Goal: Connect with others: Connect with other users

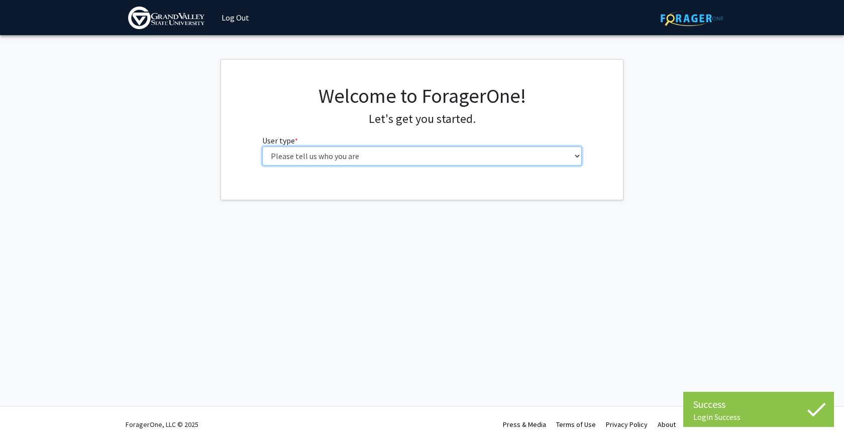
click at [389, 150] on select "Please tell us who you are Undergraduate Student Master's Student Doctoral Cand…" at bounding box center [422, 156] width 320 height 19
select select "1: undergrad"
click at [262, 147] on select "Please tell us who you are Undergraduate Student Master's Student Doctoral Cand…" at bounding box center [422, 156] width 320 height 19
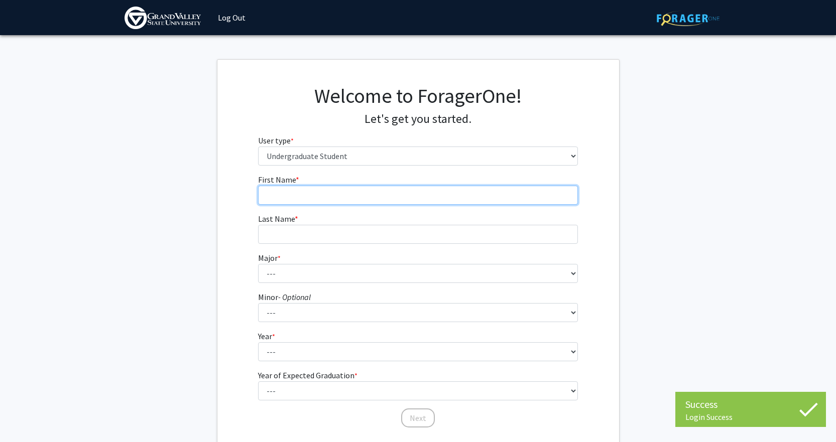
click at [374, 192] on input "First Name * required" at bounding box center [418, 195] width 320 height 19
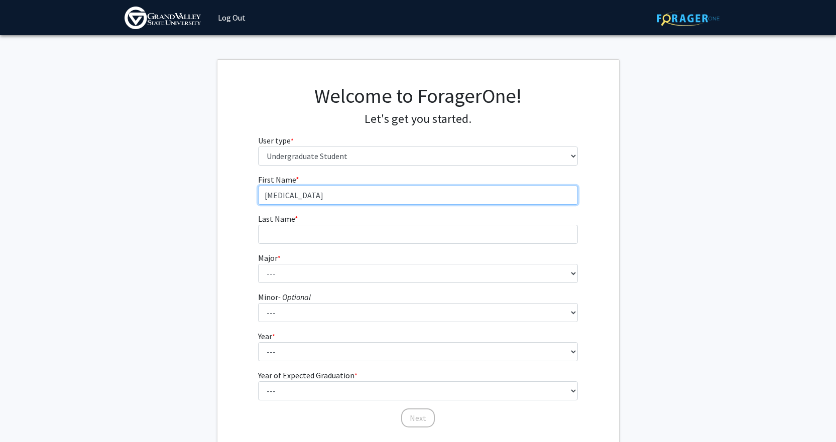
type input "Alli"
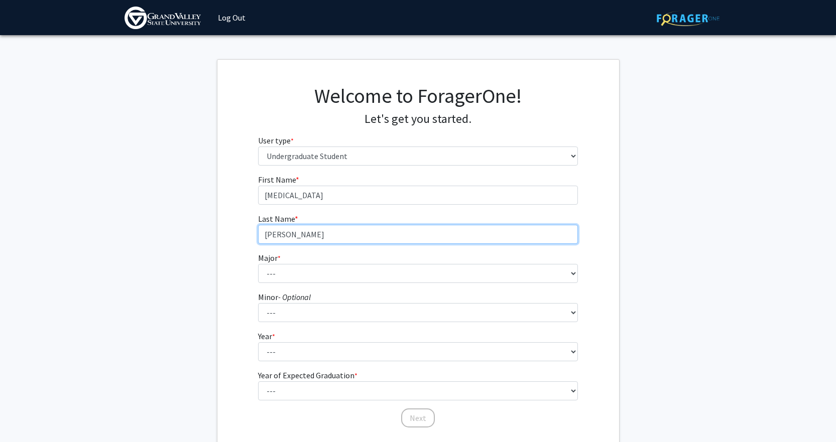
type input "Koski"
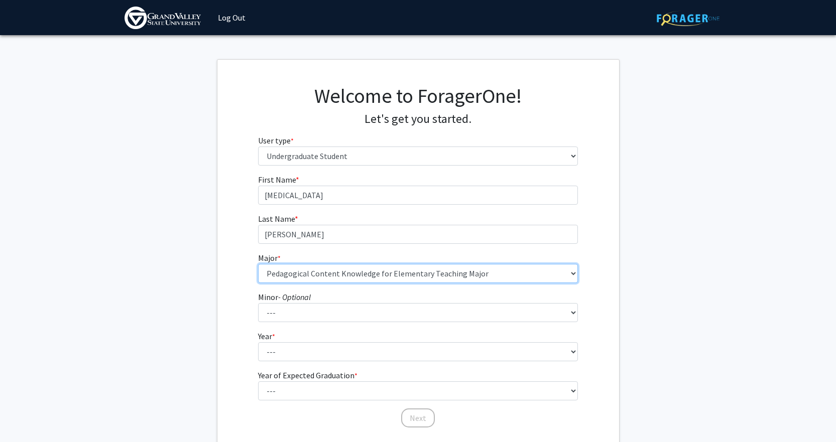
select select "88: 1963"
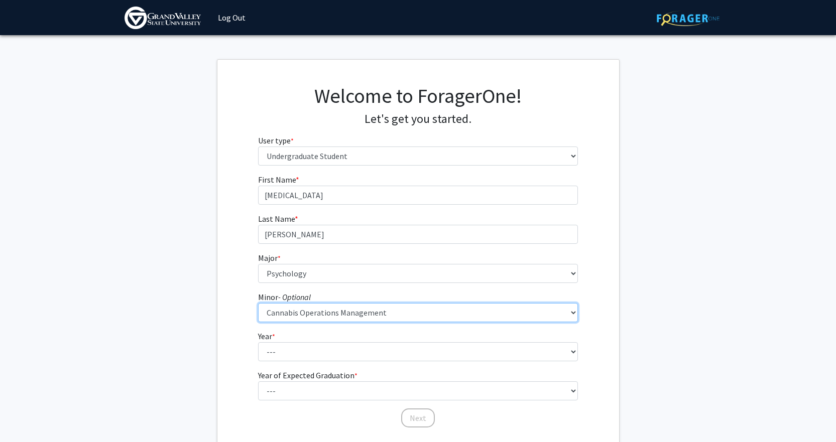
select select "24: 1507"
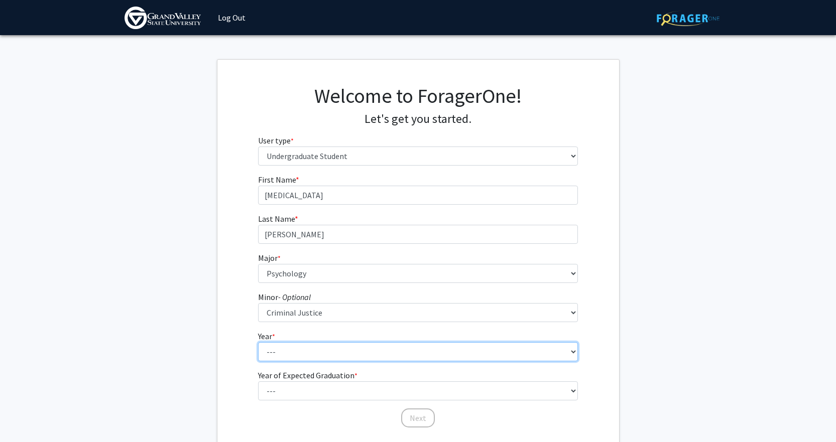
click at [378, 351] on select "--- First-year Sophomore Junior Senior Postbaccalaureate Certificate" at bounding box center [418, 351] width 320 height 19
select select "4: senior"
click at [258, 342] on select "--- First-year Sophomore Junior Senior Postbaccalaureate Certificate" at bounding box center [418, 351] width 320 height 19
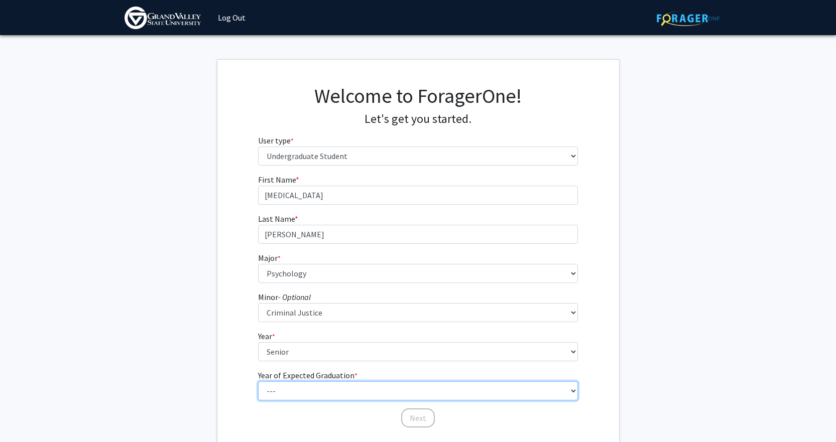
click at [305, 385] on select "--- 2025 2026 2027 2028 2029 2030 2031 2032 2033 2034" at bounding box center [418, 391] width 320 height 19
select select "2: 2026"
click at [258, 382] on select "--- 2025 2026 2027 2028 2029 2030 2031 2032 2033 2034" at bounding box center [418, 391] width 320 height 19
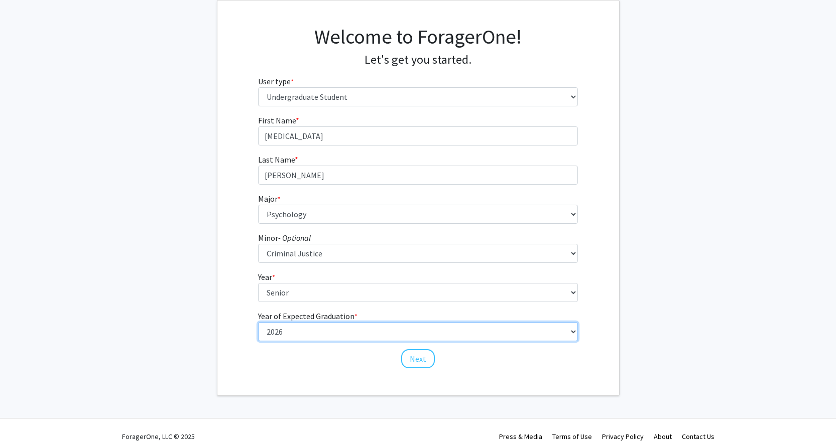
scroll to position [71, 0]
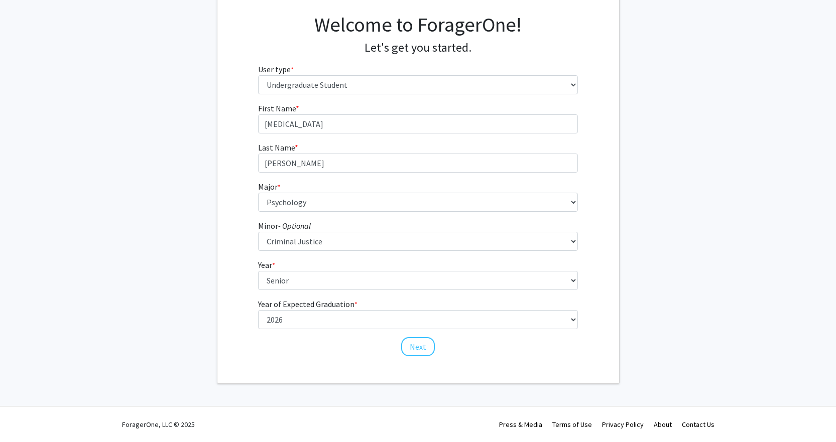
click at [213, 323] on fg-get-started "Welcome to ForagerOne! Let's get you started. User type * required Please tell …" at bounding box center [418, 186] width 836 height 396
click at [410, 346] on button "Next" at bounding box center [418, 346] width 34 height 19
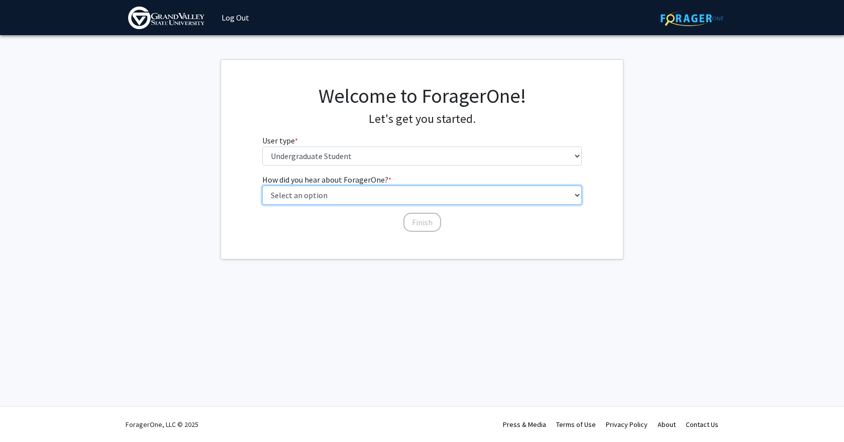
click at [316, 198] on select "Select an option Peer/student recommendation Faculty/staff recommendation Unive…" at bounding box center [422, 195] width 320 height 19
click at [262, 186] on select "Select an option Peer/student recommendation Faculty/staff recommendation Unive…" at bounding box center [422, 195] width 320 height 19
click at [400, 199] on select "Select an option Peer/student recommendation Faculty/staff recommendation Unive…" at bounding box center [422, 195] width 320 height 19
select select "4: university_email"
click at [262, 186] on select "Select an option Peer/student recommendation Faculty/staff recommendation Unive…" at bounding box center [422, 195] width 320 height 19
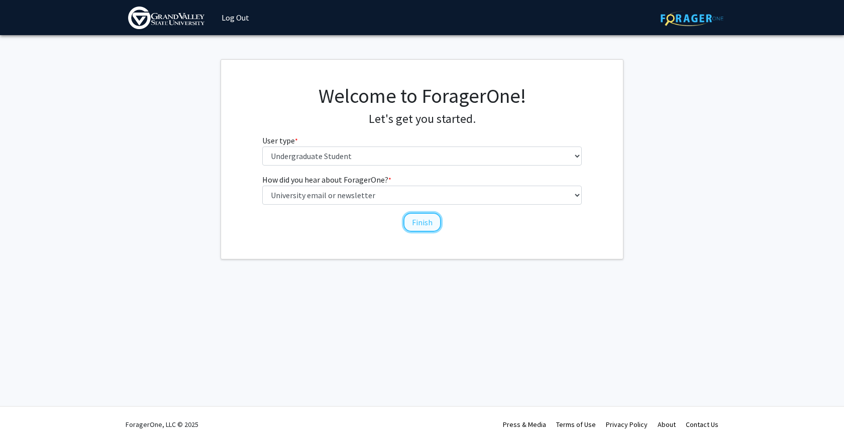
click at [411, 215] on button "Finish" at bounding box center [422, 222] width 38 height 19
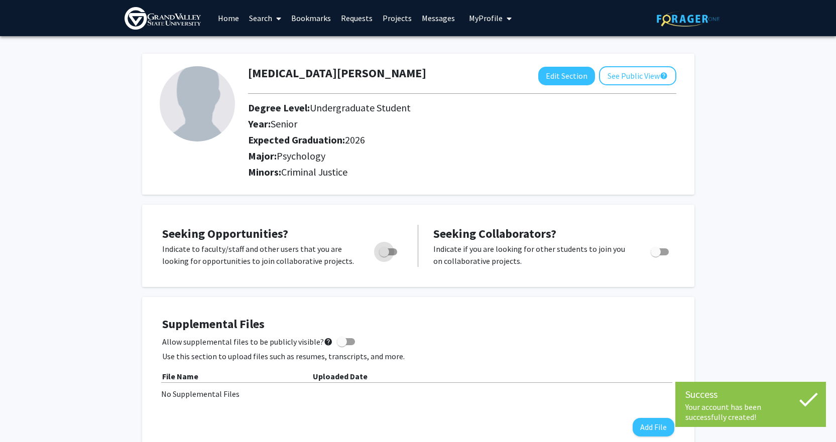
click at [389, 253] on span "Toggle" at bounding box center [388, 252] width 18 height 7
click at [384, 256] on input "Are you actively seeking opportunities?" at bounding box center [384, 256] width 1 height 1
checkbox input "true"
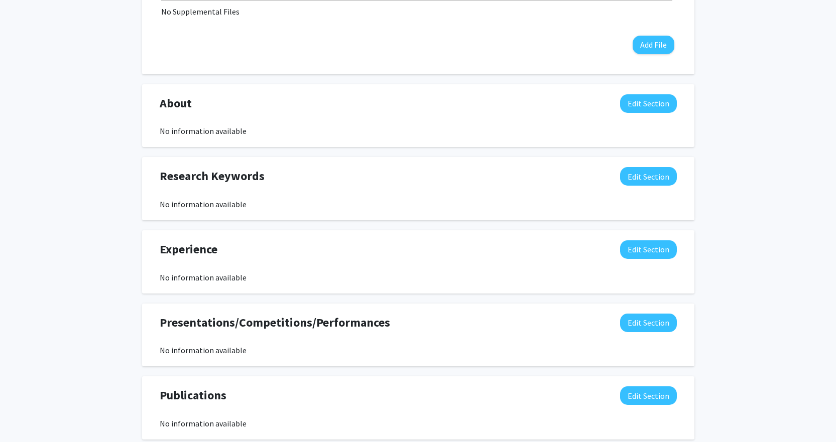
scroll to position [365, 0]
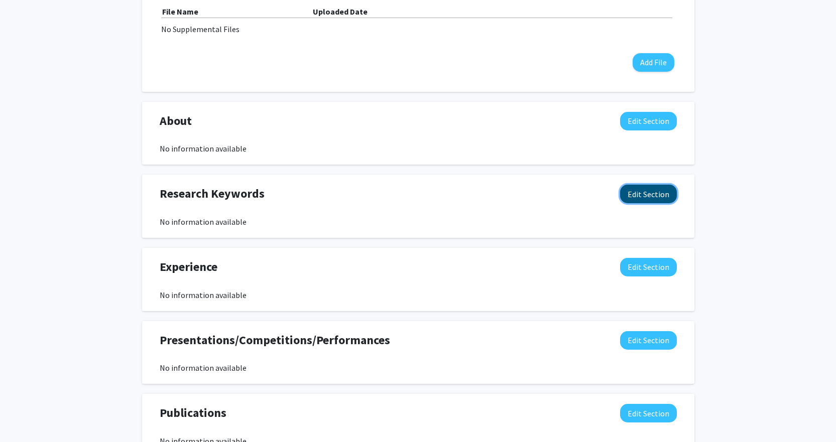
click at [668, 193] on button "Edit Section" at bounding box center [648, 194] width 57 height 19
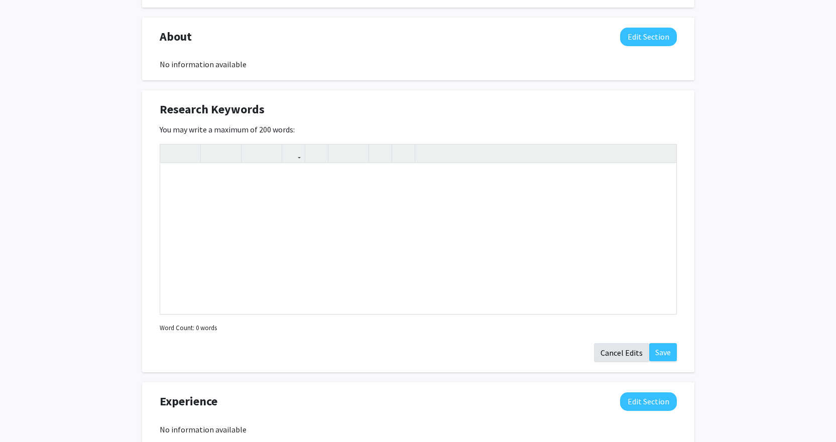
scroll to position [465, 0]
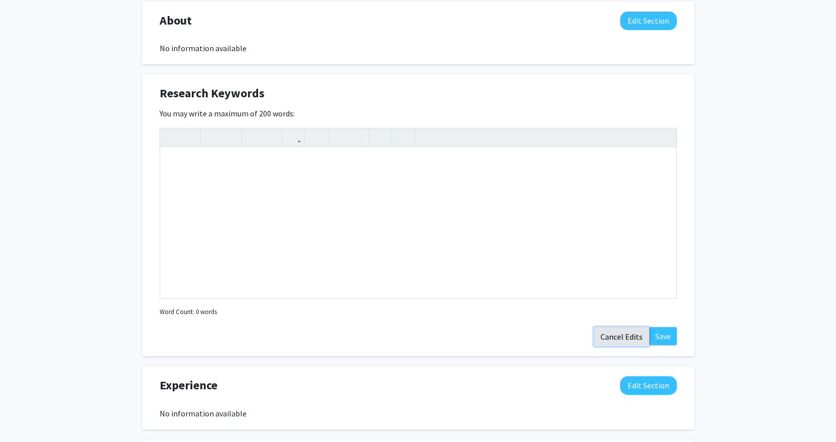
click at [610, 335] on button "Cancel Edits" at bounding box center [621, 336] width 55 height 19
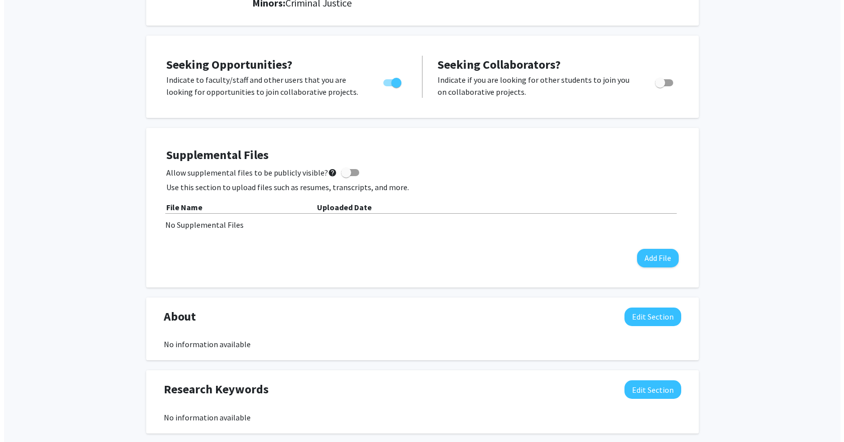
scroll to position [0, 0]
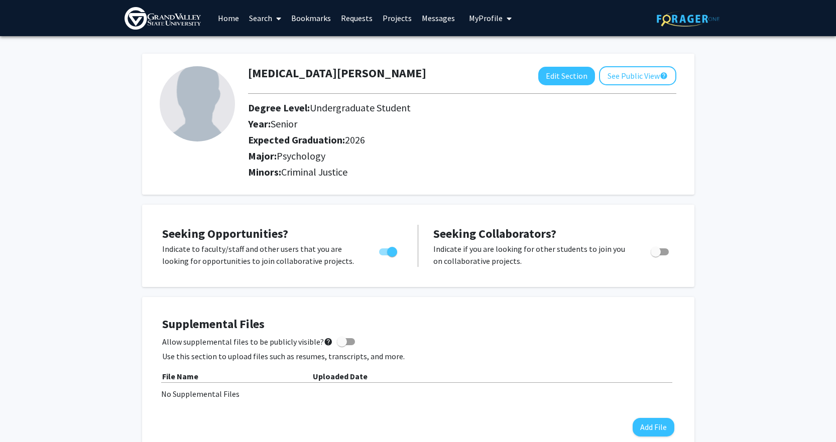
click at [268, 19] on link "Search" at bounding box center [265, 18] width 42 height 35
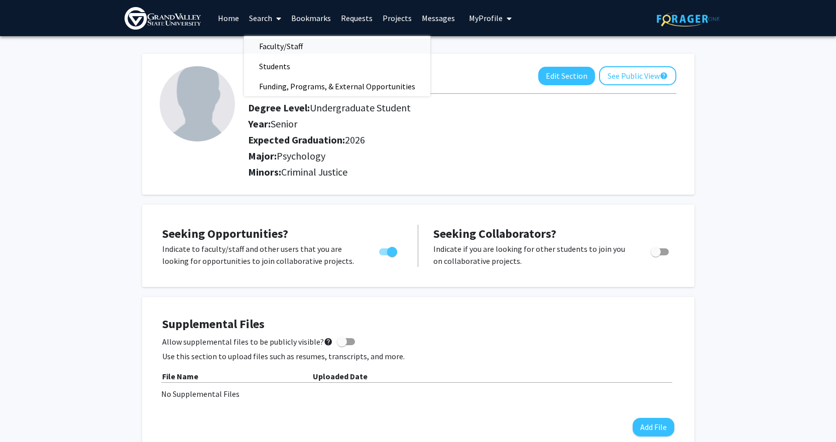
click at [276, 47] on span "Faculty/Staff" at bounding box center [281, 46] width 74 height 20
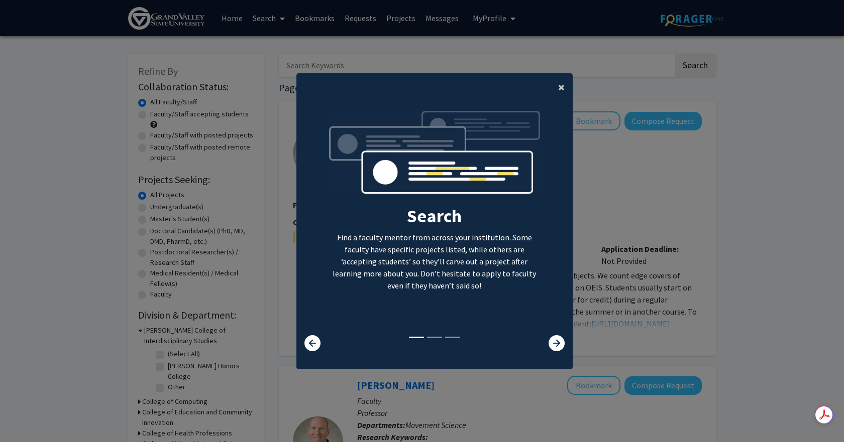
click at [551, 79] on button "×" at bounding box center [561, 87] width 23 height 28
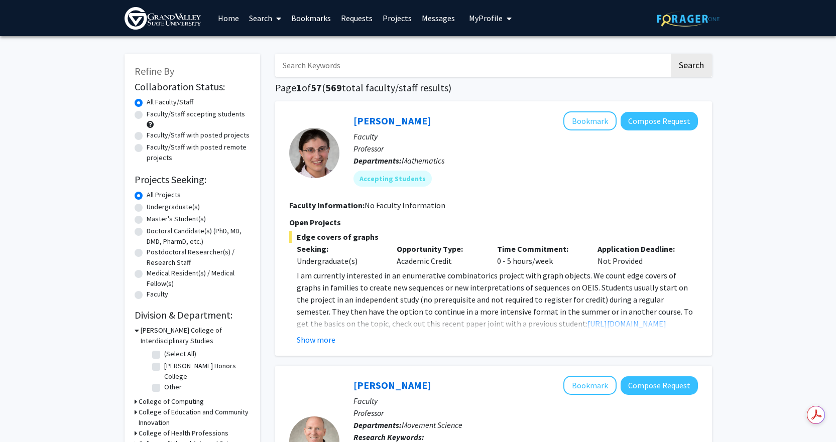
click at [147, 207] on label "Undergraduate(s)" at bounding box center [173, 207] width 53 height 11
click at [147, 207] on input "Undergraduate(s)" at bounding box center [150, 205] width 7 height 7
radio input "true"
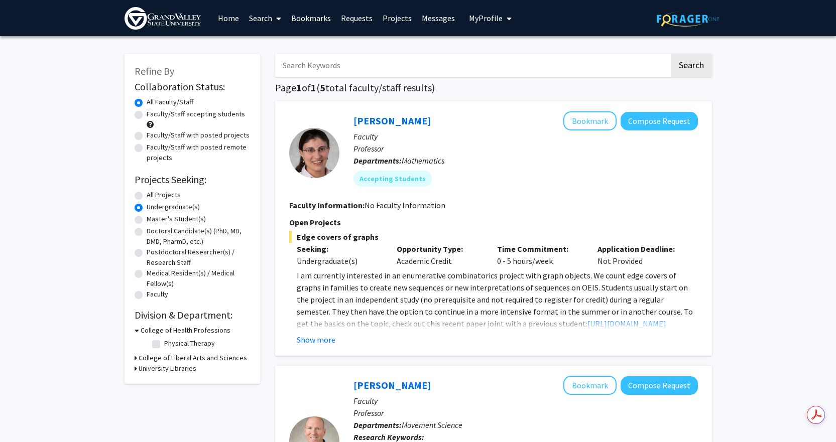
click at [139, 326] on div "College of Health Professions" at bounding box center [192, 330] width 115 height 11
click at [137, 329] on icon at bounding box center [137, 330] width 5 height 11
click at [136, 339] on icon at bounding box center [136, 341] width 3 height 11
click at [182, 401] on h3 "University Libraries" at bounding box center [168, 405] width 58 height 11
click at [147, 194] on label "All Projects" at bounding box center [164, 195] width 34 height 11
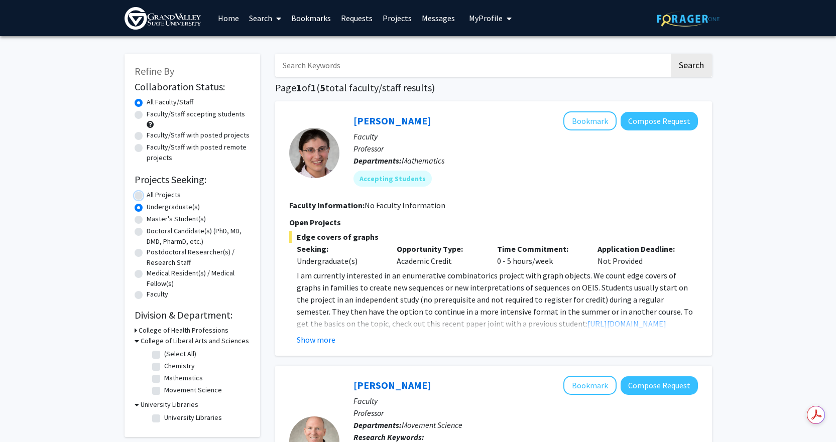
click at [147, 194] on input "All Projects" at bounding box center [150, 193] width 7 height 7
radio input "true"
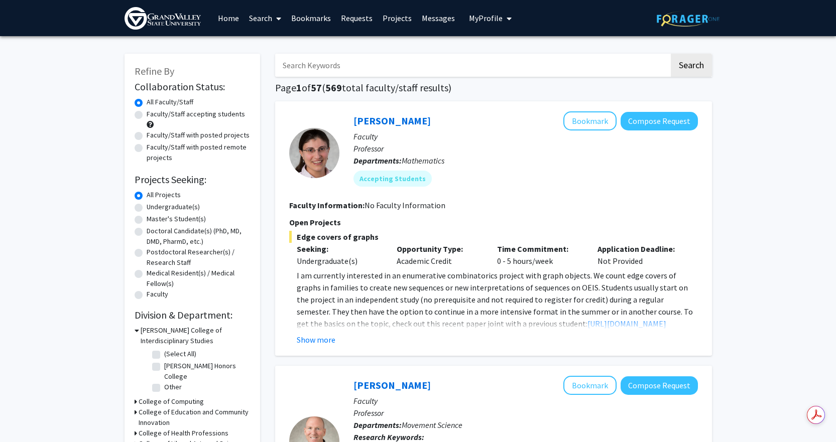
click at [147, 206] on label "Undergraduate(s)" at bounding box center [173, 207] width 53 height 11
click at [147, 206] on input "Undergraduate(s)" at bounding box center [150, 205] width 7 height 7
radio input "true"
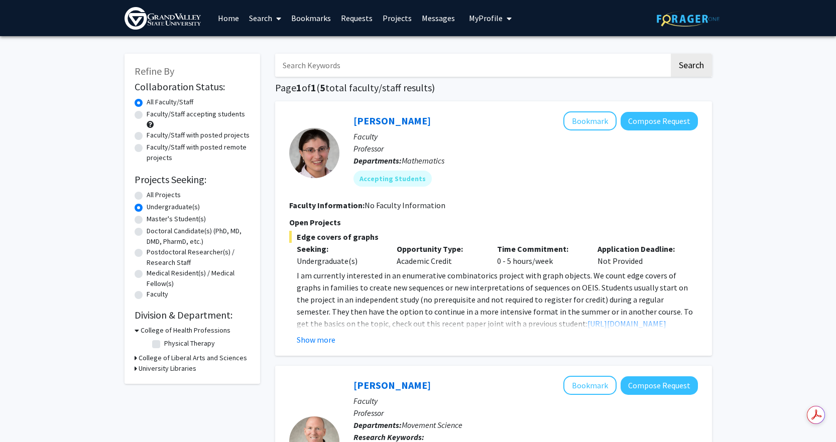
click at [278, 25] on span at bounding box center [276, 18] width 9 height 35
click at [289, 42] on span "Faculty/Staff" at bounding box center [281, 46] width 74 height 20
radio input "true"
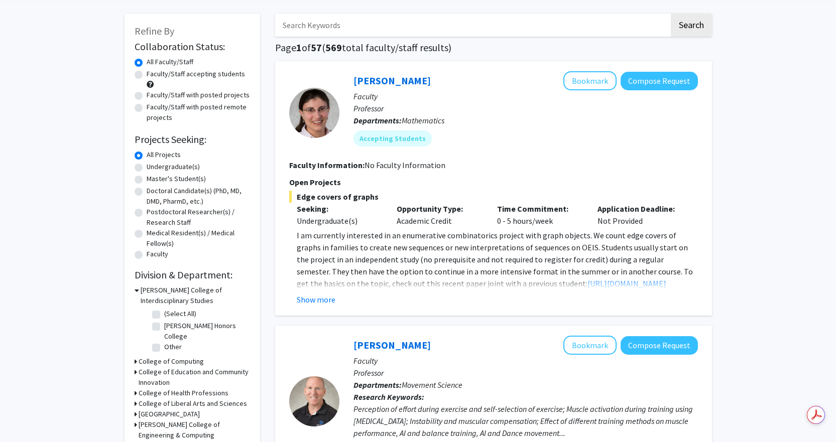
scroll to position [100, 0]
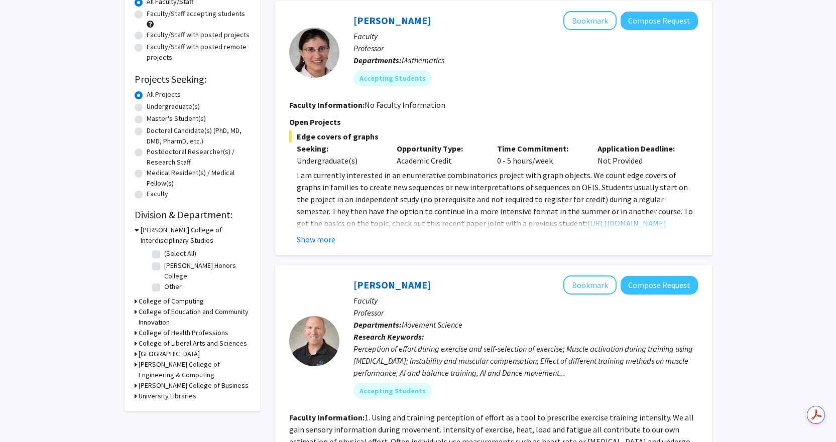
click at [135, 344] on icon at bounding box center [136, 343] width 3 height 11
click at [189, 377] on label "Psychology" at bounding box center [181, 372] width 35 height 11
click at [171, 373] on input "Psychology" at bounding box center [167, 370] width 7 height 7
checkbox input "true"
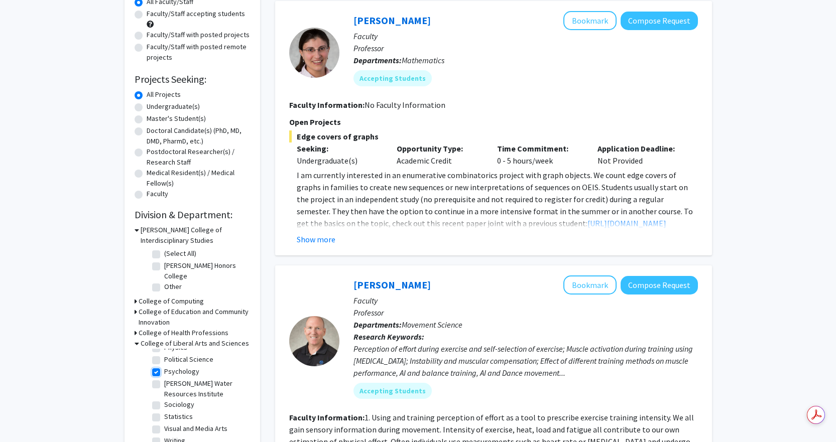
checkbox input "true"
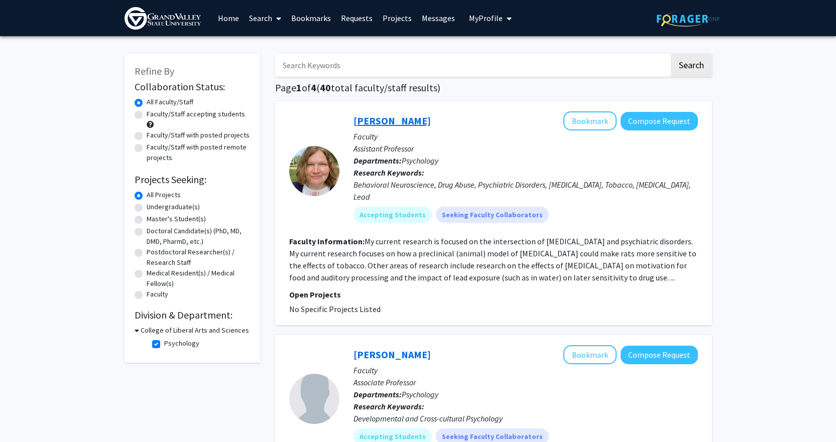
click at [387, 120] on link "Natashia Swalve" at bounding box center [391, 120] width 77 height 13
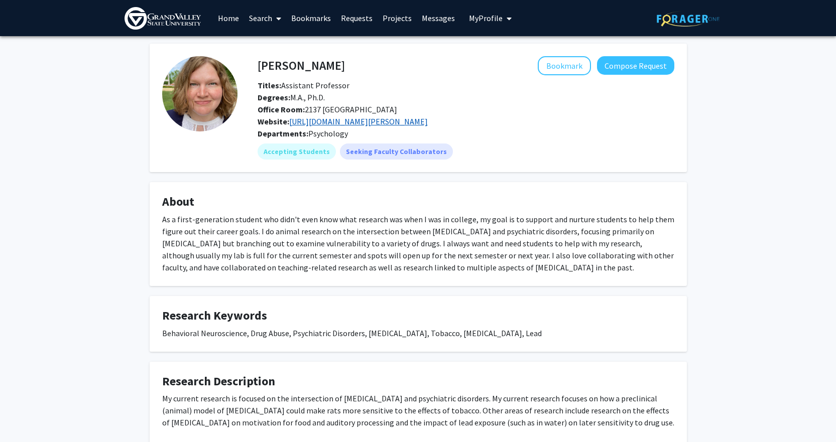
click at [426, 121] on link "https://www.gvsu.edu/psychology/swalve-natashia-528.htm" at bounding box center [358, 121] width 139 height 10
click at [625, 65] on button "Compose Request" at bounding box center [635, 65] width 77 height 19
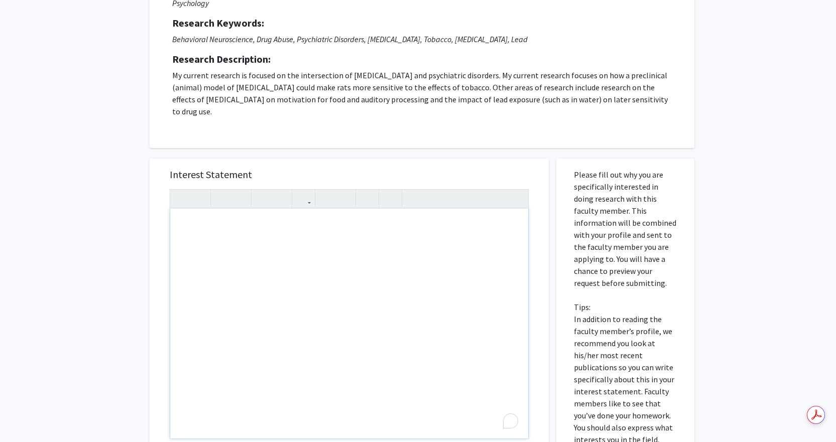
click at [208, 249] on div "To enrich screen reader interactions, please activate Accessibility in Grammarl…" at bounding box center [349, 324] width 358 height 230
